Goal: Obtain resource: Obtain resource

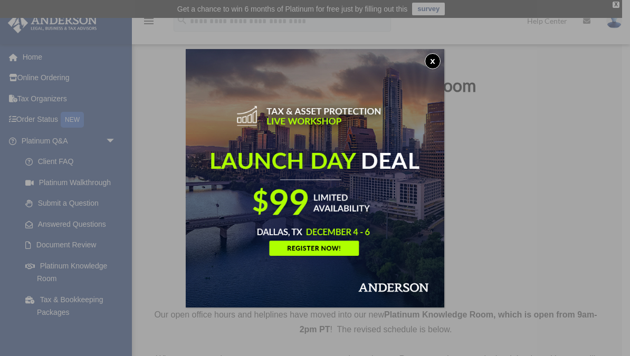
click at [442, 60] on img at bounding box center [315, 178] width 259 height 259
click at [435, 56] on button "x" at bounding box center [433, 61] width 16 height 16
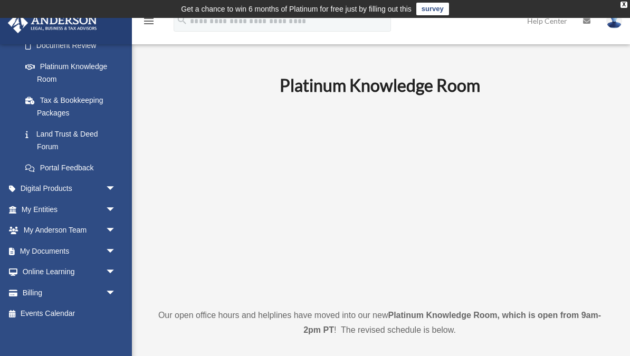
scroll to position [199, 0]
click at [37, 180] on link "Digital Products arrow_drop_down" at bounding box center [69, 189] width 125 height 21
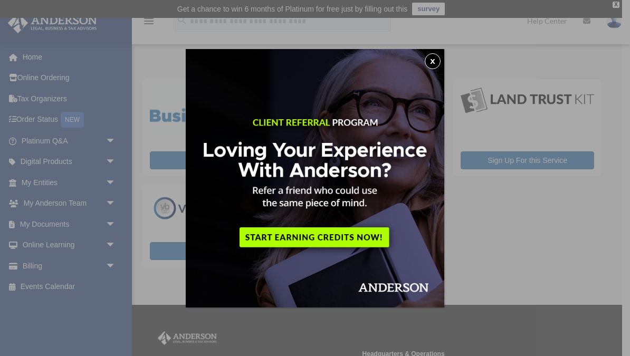
click at [442, 62] on img at bounding box center [315, 178] width 259 height 259
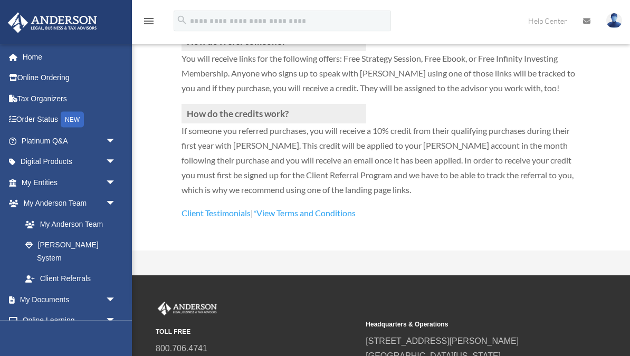
scroll to position [373, 0]
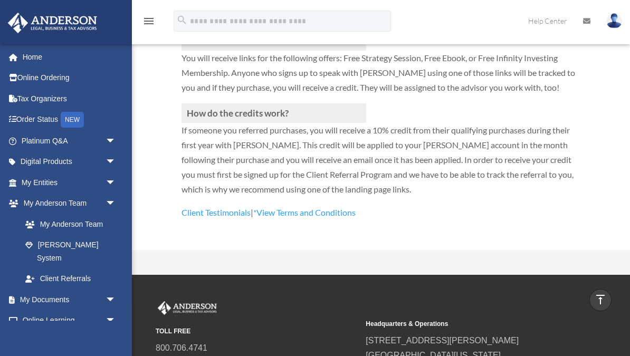
click at [108, 160] on span "arrow_drop_down" at bounding box center [116, 162] width 21 height 22
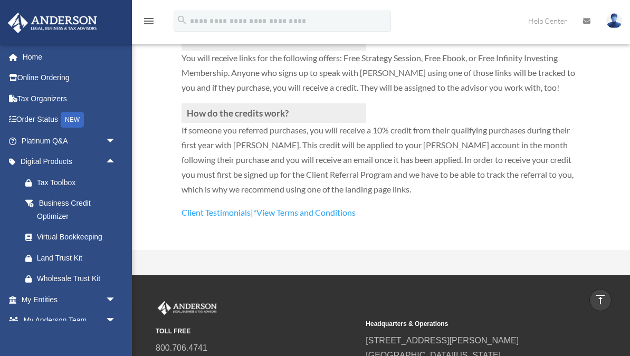
click at [101, 223] on link "Business Credit Optimizer" at bounding box center [73, 210] width 117 height 34
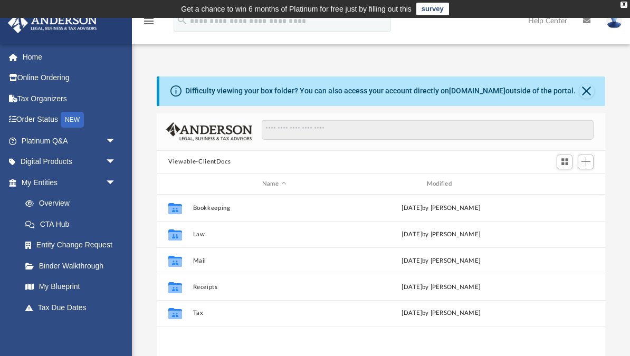
click at [41, 56] on link "Home" at bounding box center [69, 56] width 125 height 21
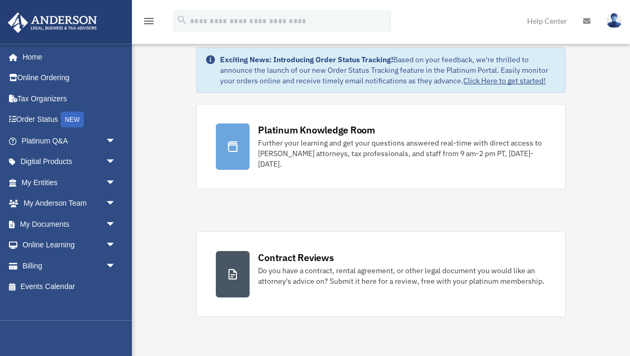
scroll to position [35, 0]
click at [144, 20] on icon "menu" at bounding box center [148, 21] width 13 height 13
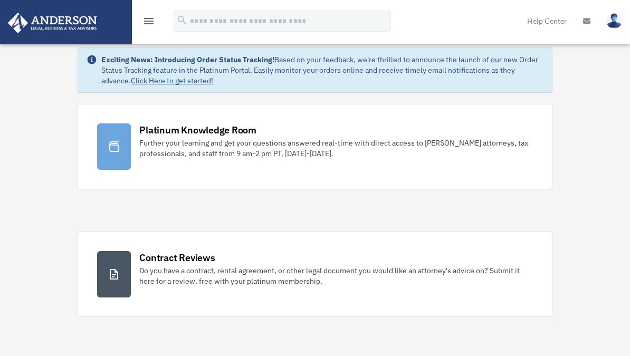
click at [142, 15] on icon "menu" at bounding box center [148, 21] width 13 height 13
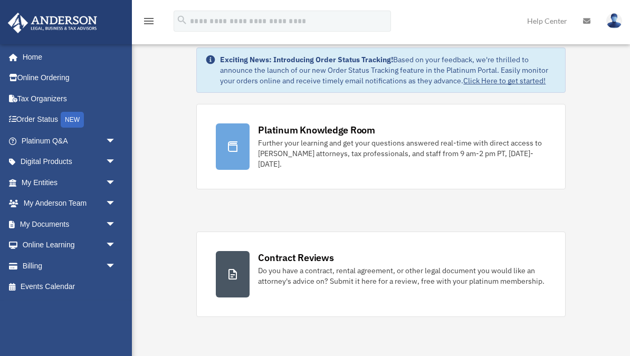
click at [21, 73] on link "Online Ordering" at bounding box center [69, 78] width 125 height 21
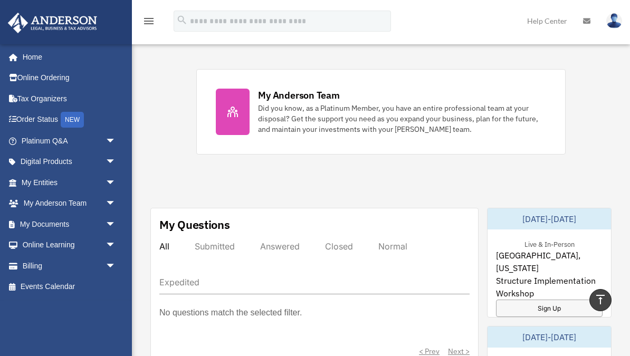
scroll to position [446, 0]
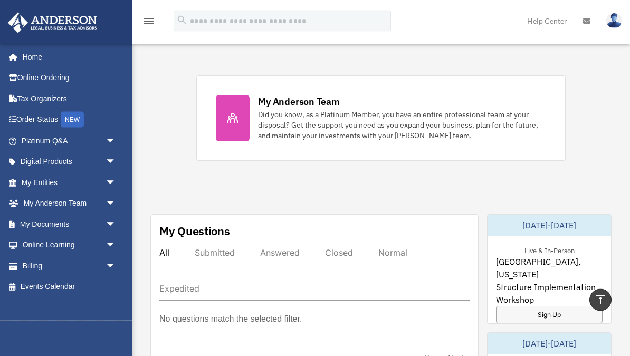
click at [116, 244] on span "arrow_drop_down" at bounding box center [116, 246] width 21 height 22
click at [107, 220] on span "arrow_drop_down" at bounding box center [116, 225] width 21 height 22
click at [78, 289] on link "Forms Library" at bounding box center [73, 286] width 117 height 21
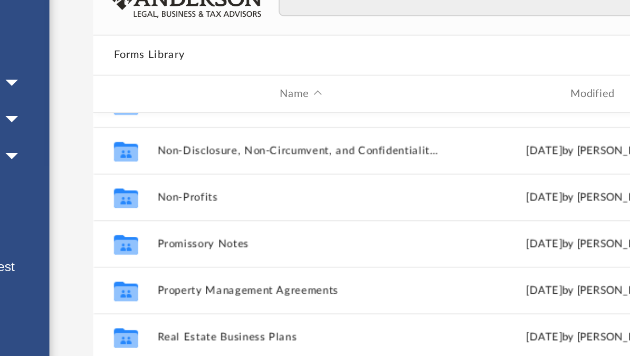
scroll to position [573, 0]
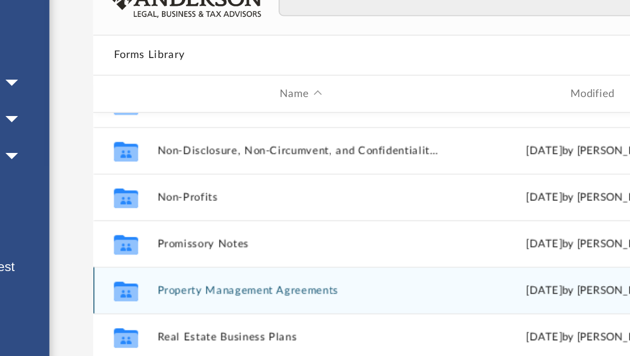
click at [193, 255] on button "Property Management Agreements" at bounding box center [274, 258] width 163 height 7
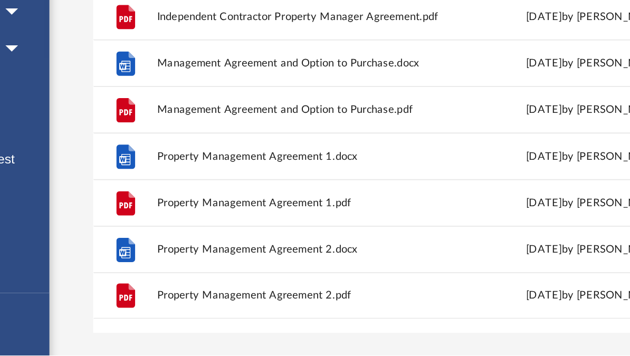
scroll to position [34, 0]
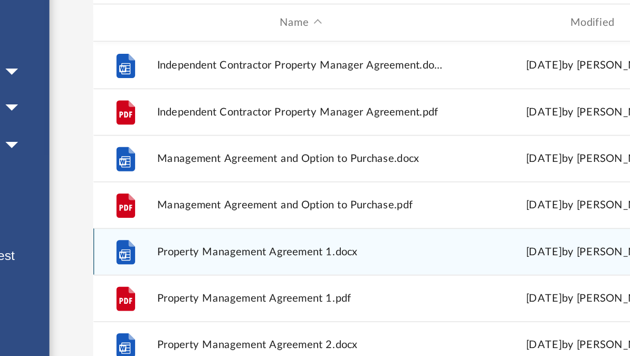
click at [193, 240] on span "Property Management Agreement 1.docx" at bounding box center [274, 243] width 163 height 7
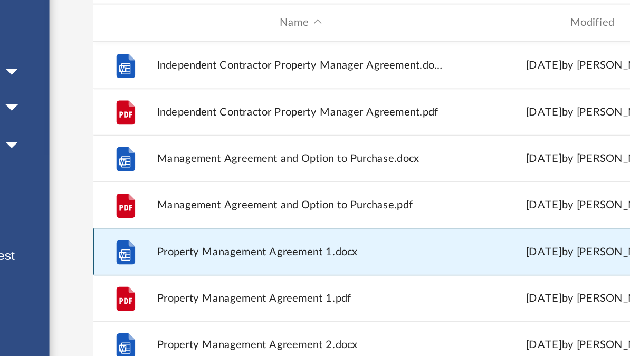
click at [193, 240] on span "Property Management Agreement 1.docx" at bounding box center [274, 243] width 163 height 7
click at [170, 236] on icon "grid" at bounding box center [175, 243] width 11 height 14
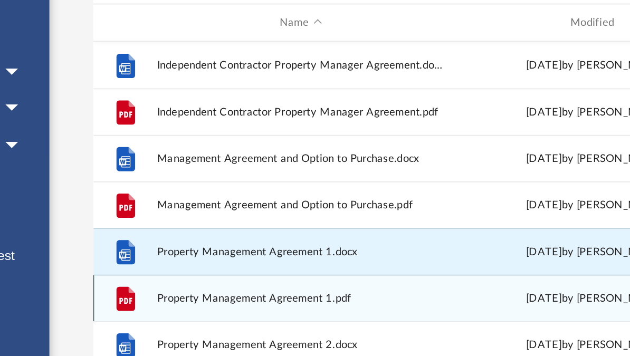
click at [170, 263] on icon "grid" at bounding box center [175, 270] width 11 height 14
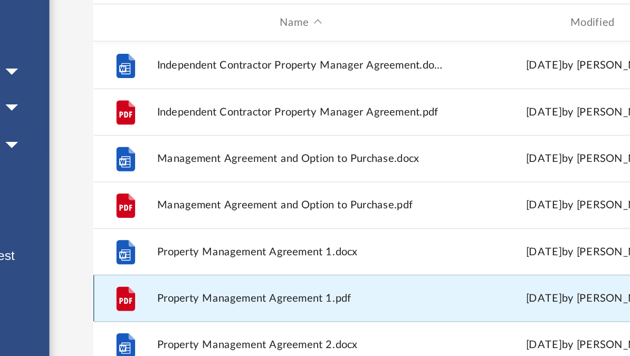
click at [193, 266] on span "Property Management Agreement 1.pdf" at bounding box center [274, 269] width 163 height 7
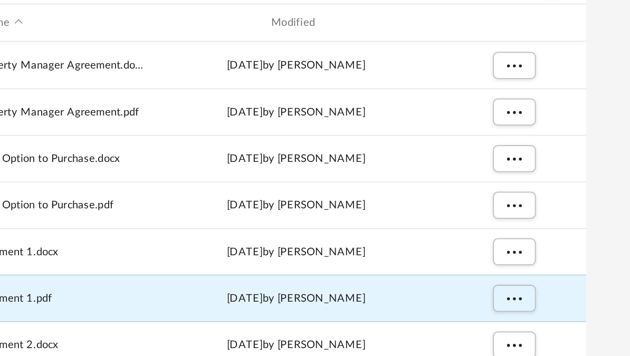
click at [552, 262] on button "More options" at bounding box center [564, 270] width 24 height 16
click at [540, 185] on li "Preview" at bounding box center [555, 190] width 31 height 11
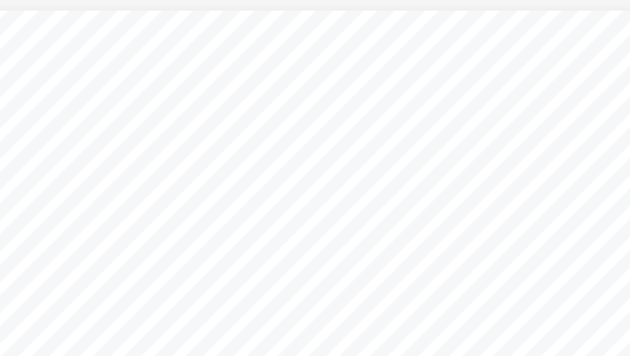
scroll to position [528, 0]
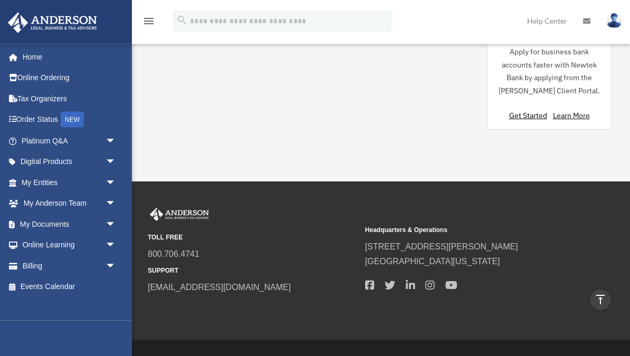
scroll to position [1161, 0]
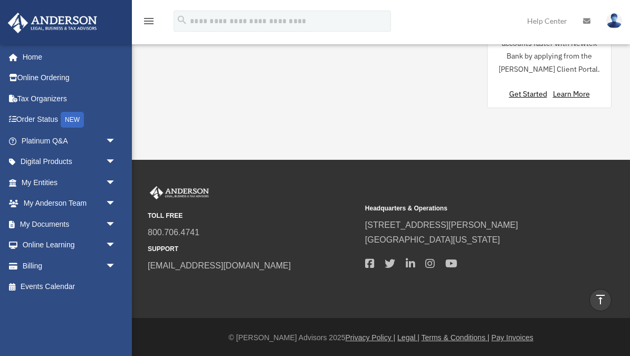
click at [40, 226] on link "My Documents arrow_drop_down" at bounding box center [69, 224] width 125 height 21
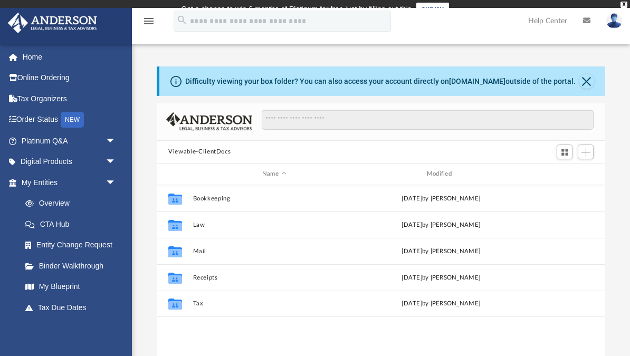
scroll to position [240, 448]
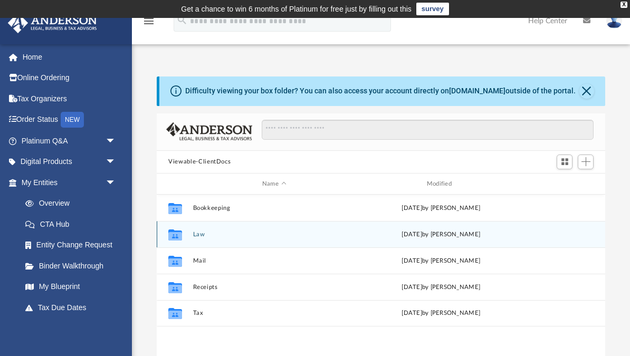
click at [249, 236] on button "Law" at bounding box center [274, 234] width 163 height 7
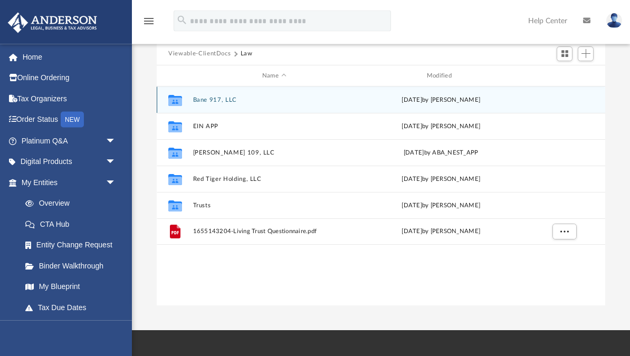
scroll to position [107, 0]
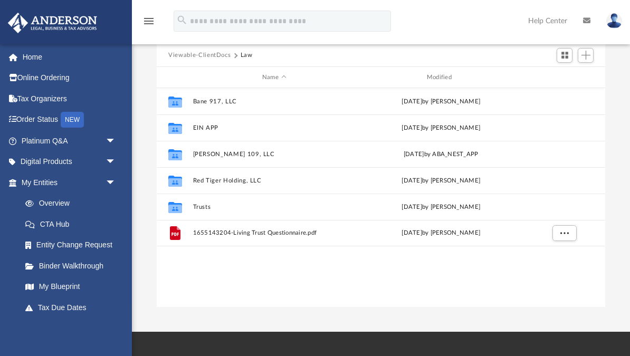
click at [47, 220] on link "CTA Hub" at bounding box center [73, 224] width 117 height 21
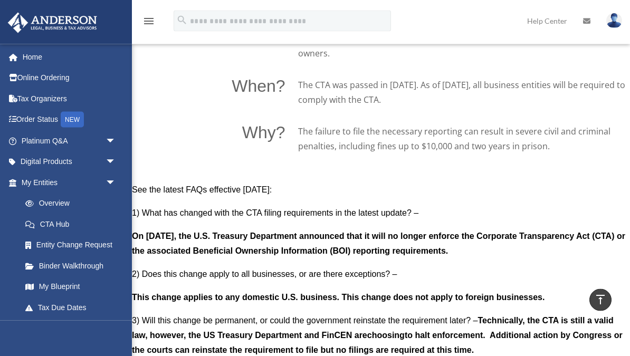
scroll to position [784, 0]
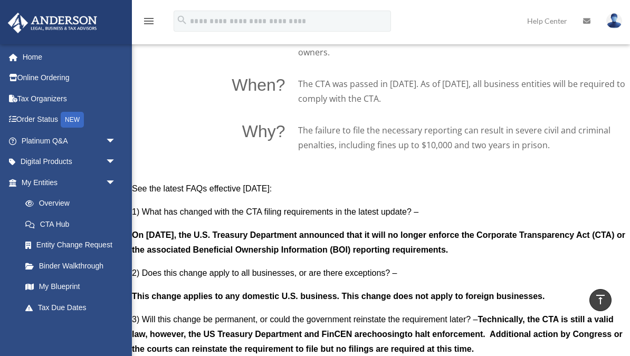
click at [28, 159] on link "Digital Products arrow_drop_down" at bounding box center [69, 161] width 125 height 21
click at [42, 161] on link "Digital Products arrow_drop_down" at bounding box center [69, 161] width 125 height 21
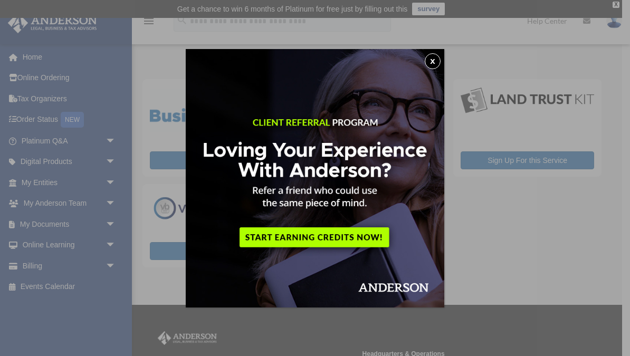
click at [435, 59] on button "x" at bounding box center [433, 61] width 16 height 16
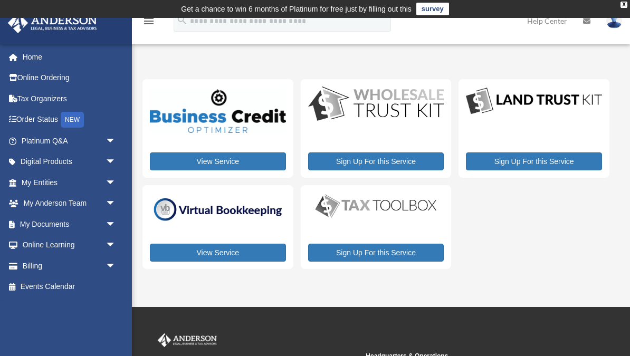
click at [113, 207] on span "arrow_drop_down" at bounding box center [116, 204] width 21 height 22
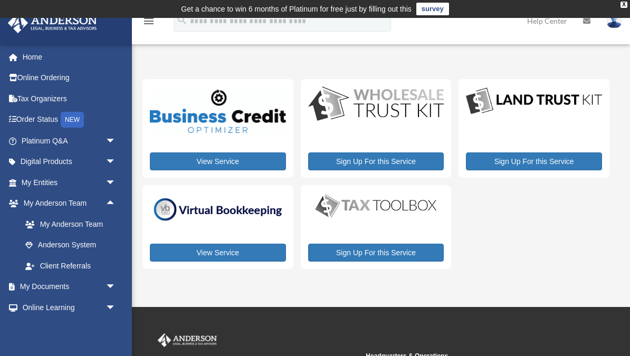
click at [87, 222] on link "My Anderson Team" at bounding box center [73, 224] width 117 height 21
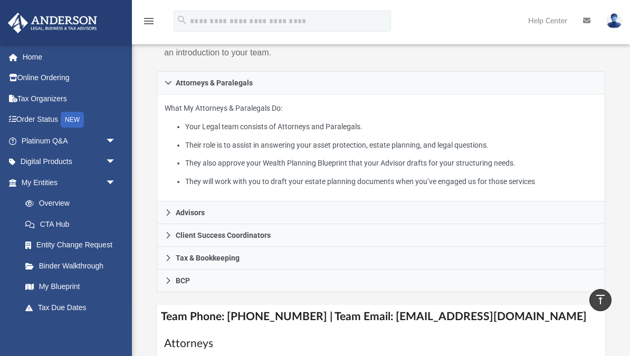
scroll to position [225, 0]
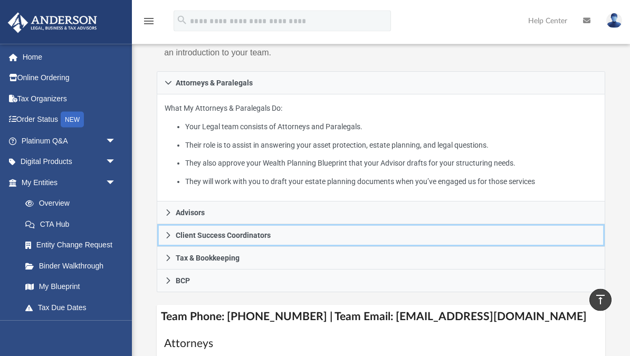
click at [267, 237] on span "Client Success Coordinators" at bounding box center [223, 235] width 95 height 7
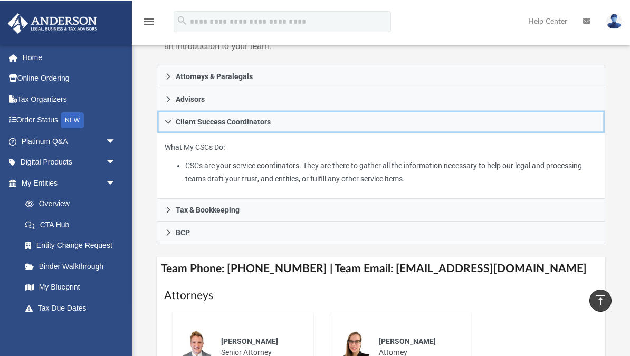
scroll to position [232, 0]
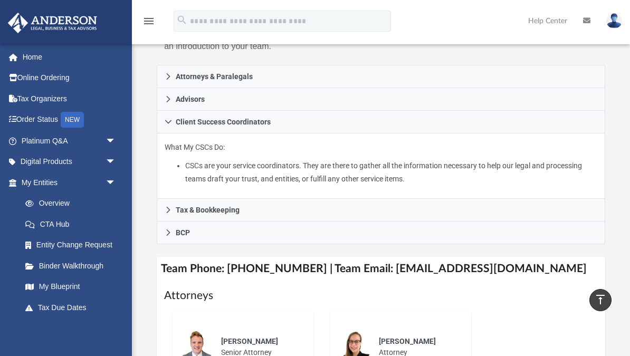
click at [26, 135] on link "Platinum Q&A arrow_drop_down" at bounding box center [69, 140] width 125 height 21
